Goal: Task Accomplishment & Management: Use online tool/utility

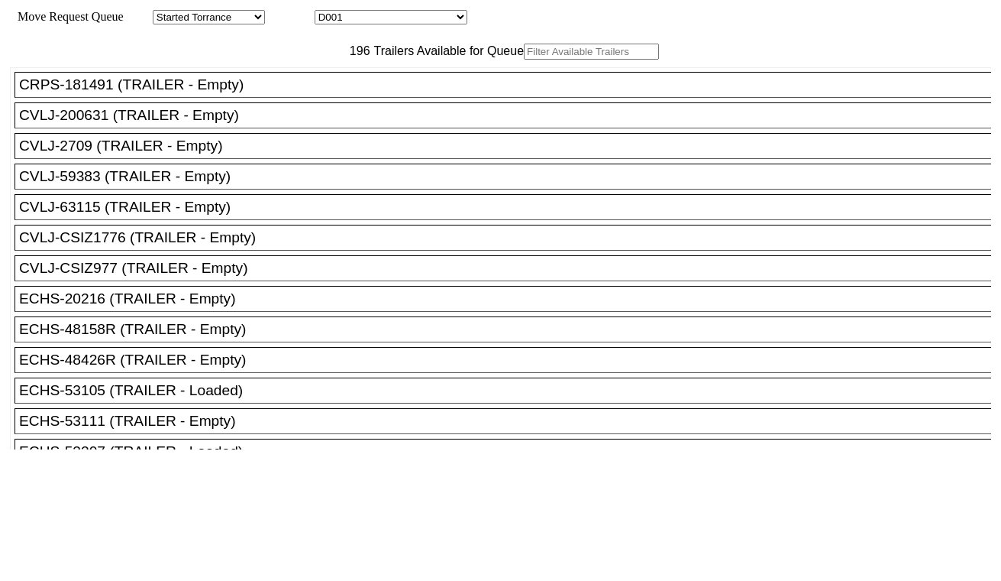
drag, startPoint x: 374, startPoint y: 8, endPoint x: 376, endPoint y: 15, distance: 7.8
click at [374, 10] on div "Move Request Queue Area Started Torrance Lost Torrance Appt Torrance Bobtail B1…" at bounding box center [501, 17] width 982 height 15
click at [377, 17] on select "D001 D002 D003 D004 D005 D006 D007 D008 D009 D010 D011 D012 D013 D014 D015 D016…" at bounding box center [391, 17] width 153 height 15
select select "3263"
click at [328, 12] on select "D001 D002 D003 D004 D005 D006 D007 D008 D009 D010 D011 D012 D013 D014 D015 D016…" at bounding box center [391, 17] width 153 height 15
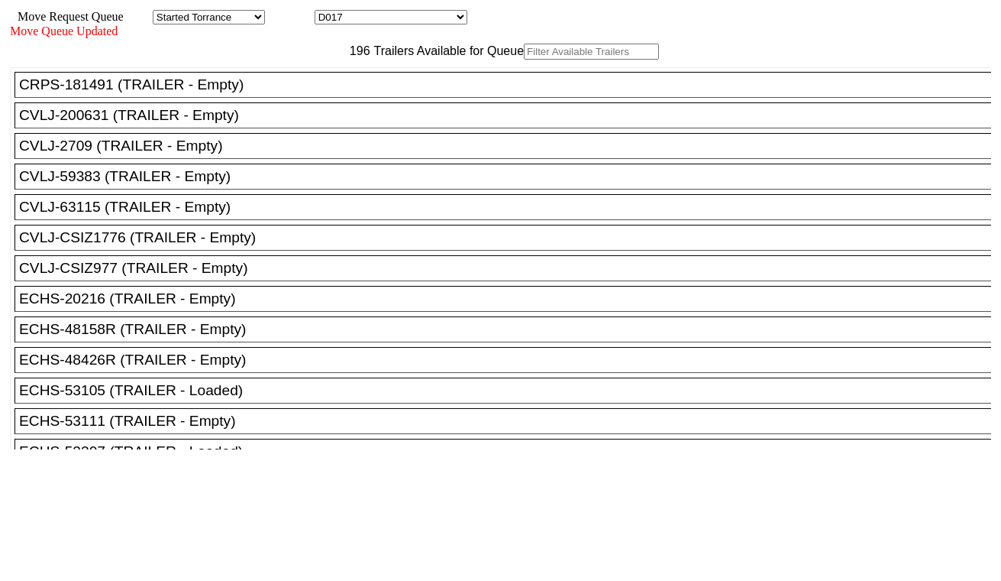
click at [524, 60] on input "text" at bounding box center [591, 52] width 135 height 16
paste input "TGBU4933294"
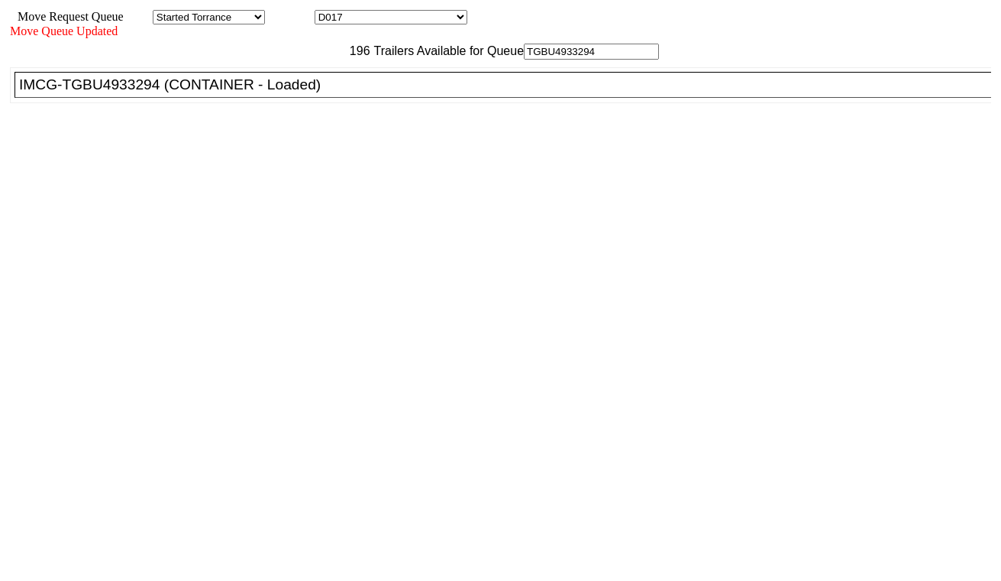
type input "TGBU4933294"
click at [300, 93] on div "IMCG-TGBU4933294 (CONTAINER - Loaded)" at bounding box center [510, 84] width 982 height 17
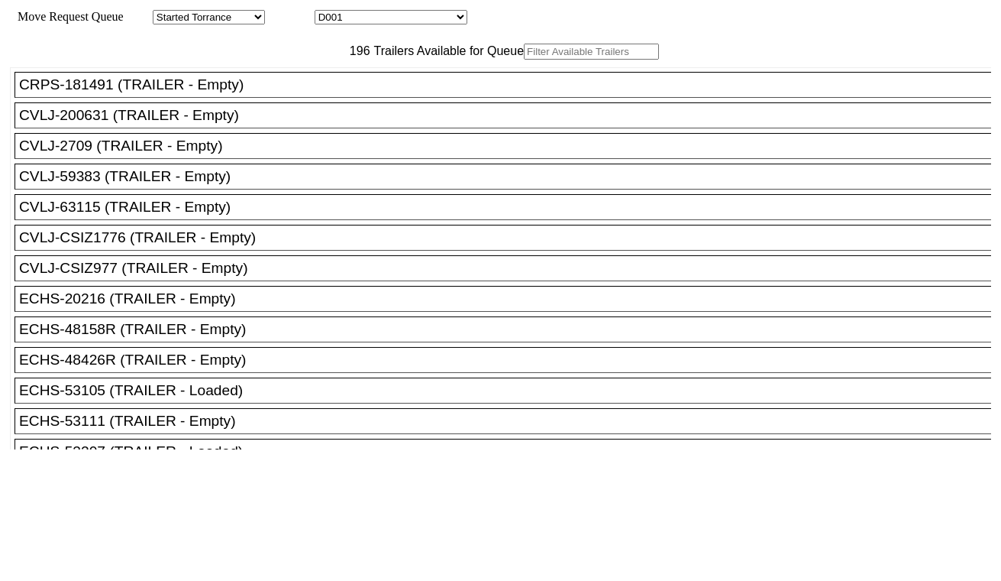
click at [400, 14] on select "D001 D002 D003 D004 D005 D006 D007 D008 D009 D010 D011 D012 D013 D014 D015 D016…" at bounding box center [391, 17] width 153 height 15
select select "3264"
click at [328, 12] on select "D001 D002 D003 D004 D005 D006 D007 D008 D009 D010 D011 D012 D013 D014 D015 D016…" at bounding box center [391, 17] width 153 height 15
click at [524, 60] on input "text" at bounding box center [591, 52] width 135 height 16
paste input "SEKU5860436"
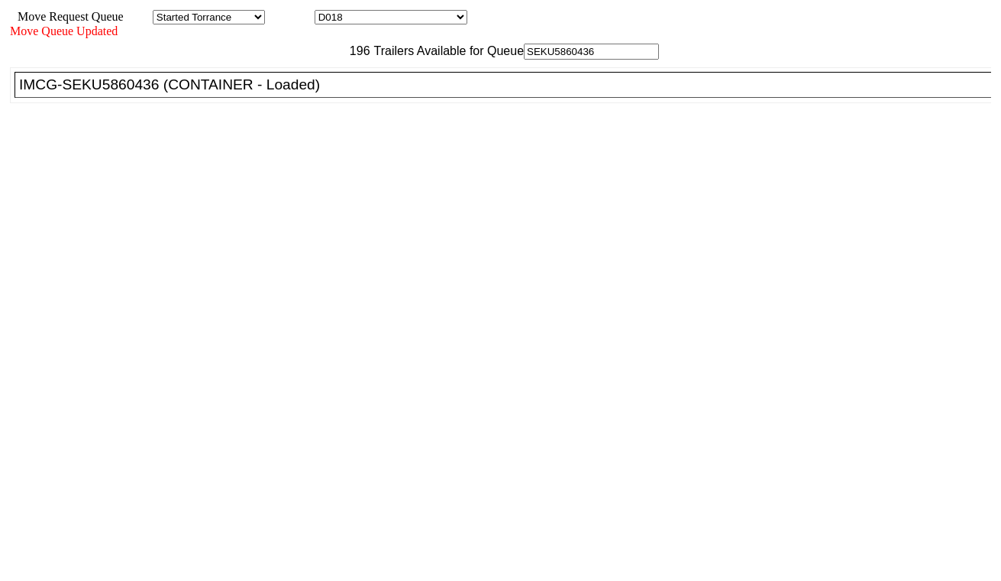
type input "SEKU5860436"
click at [312, 93] on div "IMCG-SEKU5860436 (CONTAINER - Loaded)" at bounding box center [510, 84] width 982 height 17
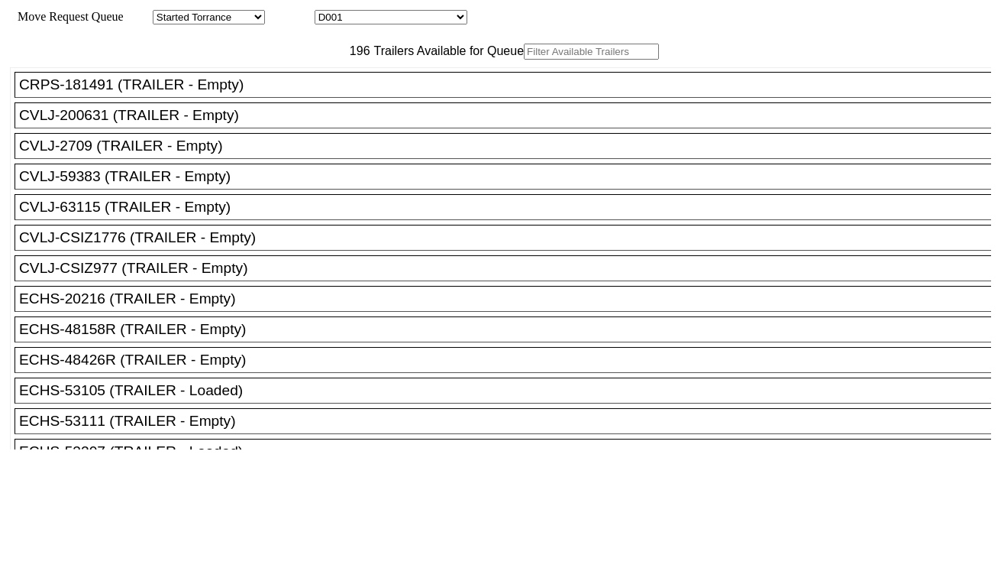
click at [383, 21] on select "D001 D002 D003 D004 D005 D006 D007 D008 D009 D010 D011 D012 D013 D014 D015 D016…" at bounding box center [391, 17] width 153 height 15
select select "3265"
click at [328, 12] on select "D001 D002 D003 D004 D005 D006 D007 D008 D009 D010 D011 D012 D013 D014 D015 D016…" at bounding box center [391, 17] width 153 height 15
click at [524, 60] on input "text" at bounding box center [591, 52] width 135 height 16
paste input "MRSU8785128"
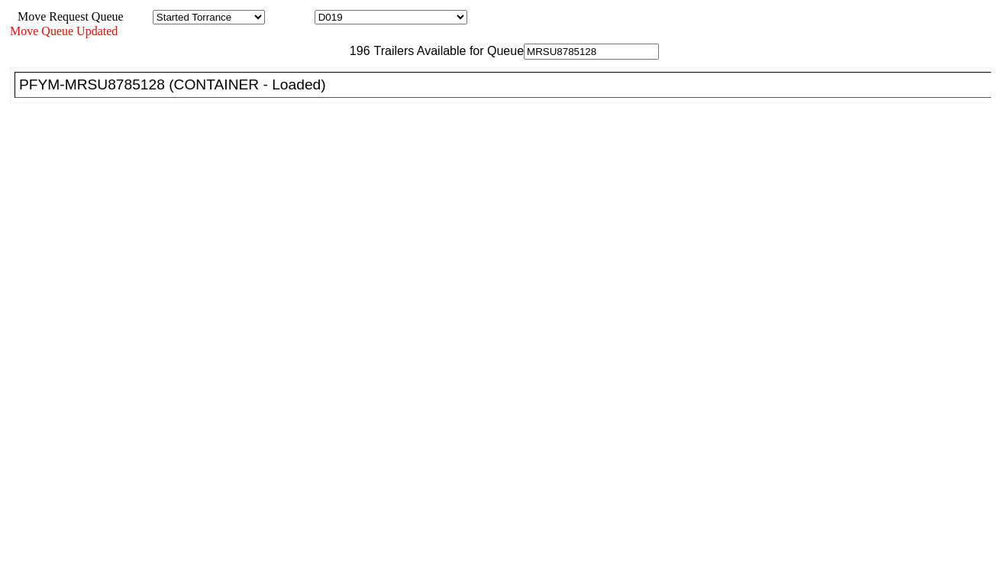
type input "MRSU8785128"
click at [329, 93] on div "PFYM-MRSU8785128 (CONTAINER - Loaded)" at bounding box center [510, 84] width 982 height 17
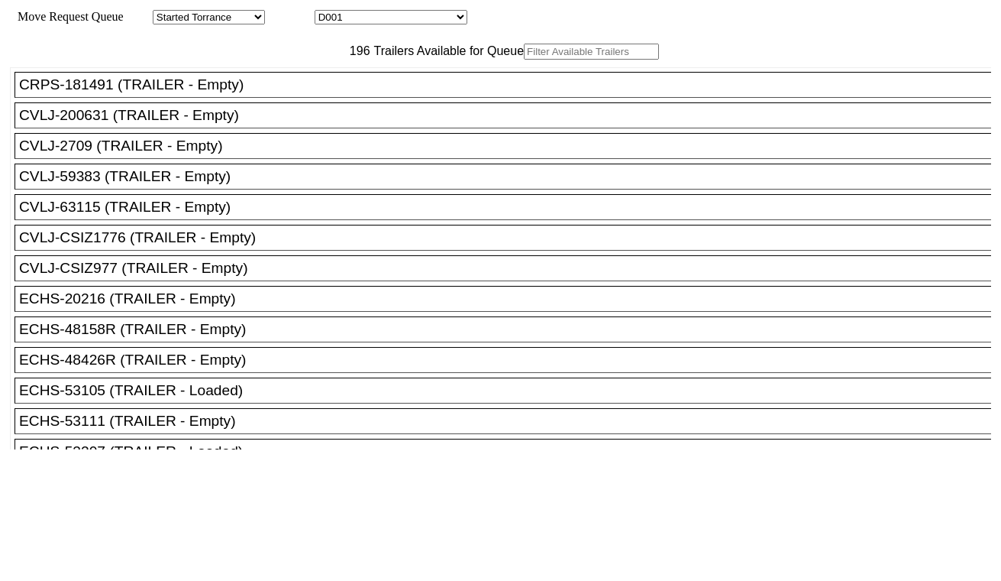
click at [524, 60] on input "text" at bounding box center [591, 52] width 135 height 16
paste input "FFAU5502030"
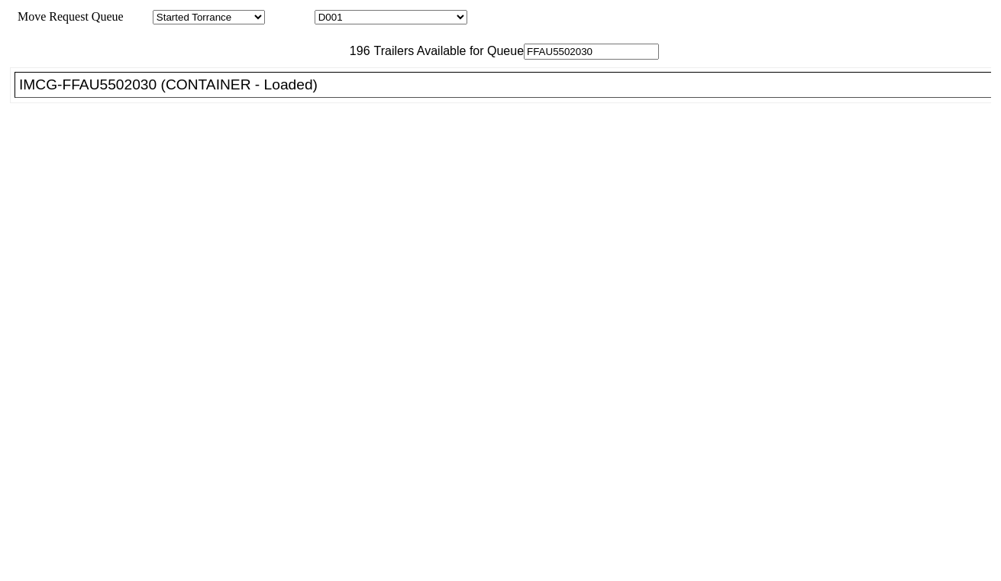
type input "FFAU5502030"
click at [303, 93] on div "IMCG-FFAU5502030 (CONTAINER - Loaded)" at bounding box center [510, 84] width 982 height 17
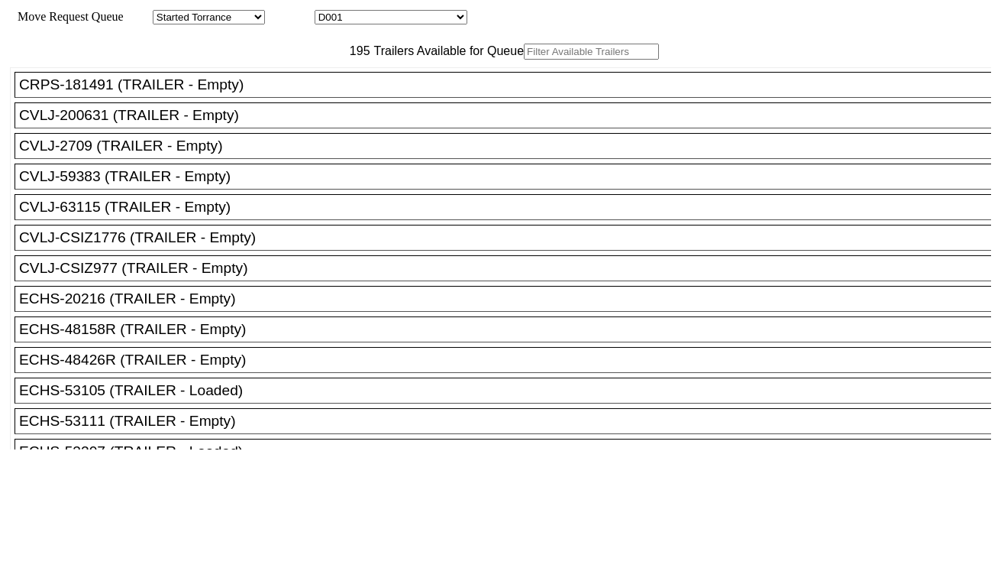
click at [452, 24] on div "Move Request Queue Area Started Torrance Lost Torrance Appt Torrance Bobtail B1…" at bounding box center [501, 17] width 982 height 15
click at [447, 23] on select "D001 D002 D003 D004 D005 D006 D007 D008 D009 D010 D011 D012 D013 D014 D015 D016…" at bounding box center [391, 17] width 153 height 15
select select "3267"
click at [328, 12] on select "D001 D002 D003 D004 D005 D006 D007 D008 D009 D010 D011 D012 D013 D014 D015 D016…" at bounding box center [391, 17] width 153 height 15
click at [524, 60] on input "text" at bounding box center [591, 52] width 135 height 16
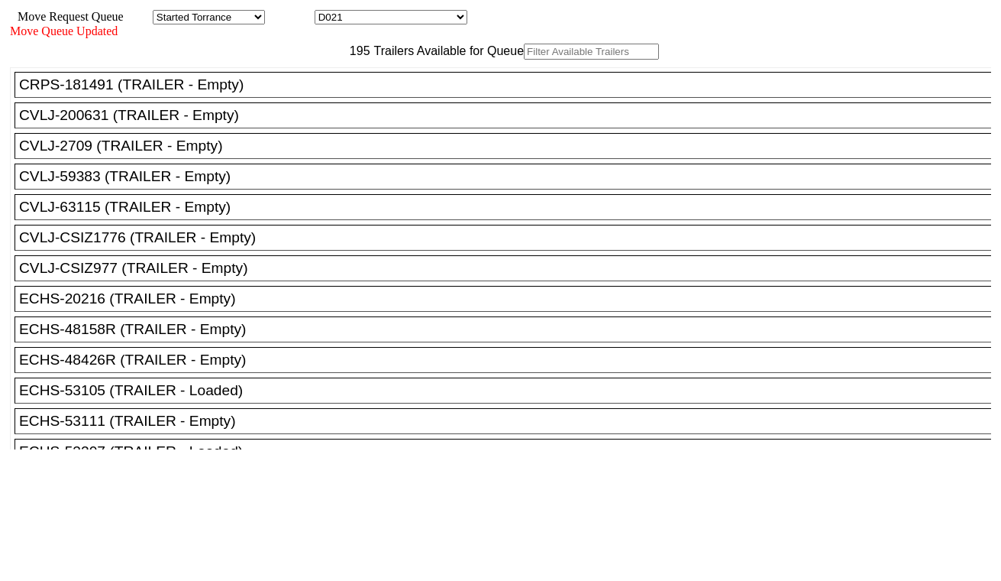
paste input "BMOU3047430"
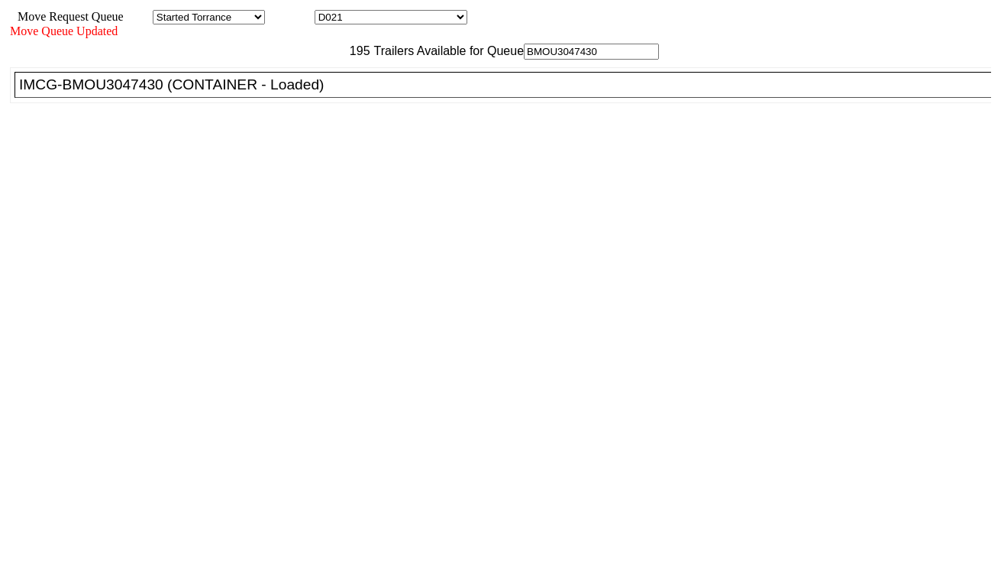
type input "BMOU3047430"
click at [328, 93] on div "IMCG-BMOU3047430 (CONTAINER - Loaded)" at bounding box center [510, 84] width 982 height 17
